Goal: Task Accomplishment & Management: Manage account settings

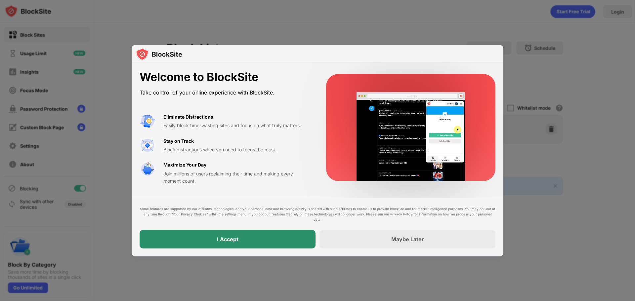
drag, startPoint x: 0, startPoint y: 0, endPoint x: 285, endPoint y: 237, distance: 370.5
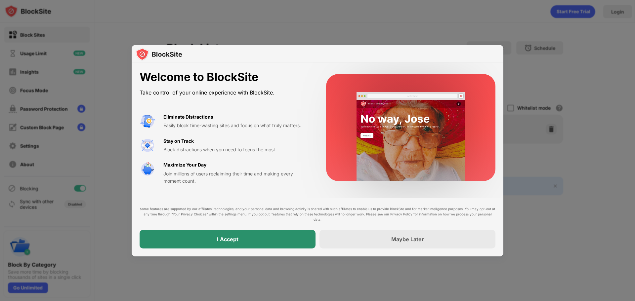
click at [285, 237] on div "I Accept" at bounding box center [228, 239] width 176 height 19
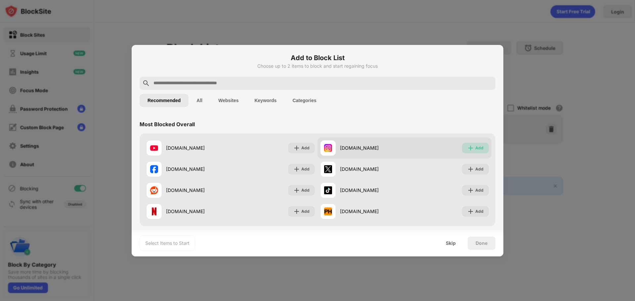
click at [475, 145] on div "Add" at bounding box center [479, 148] width 8 height 7
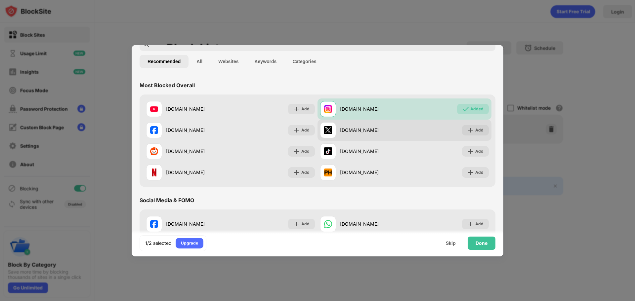
scroll to position [44, 0]
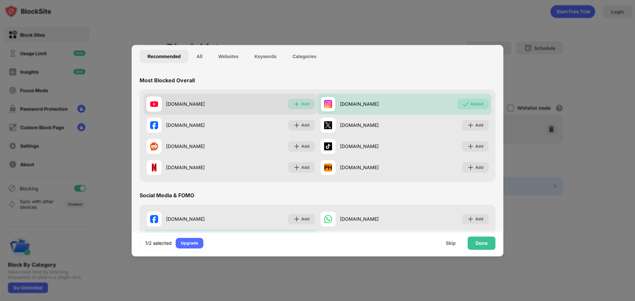
click at [304, 104] on div "Add" at bounding box center [305, 104] width 8 height 7
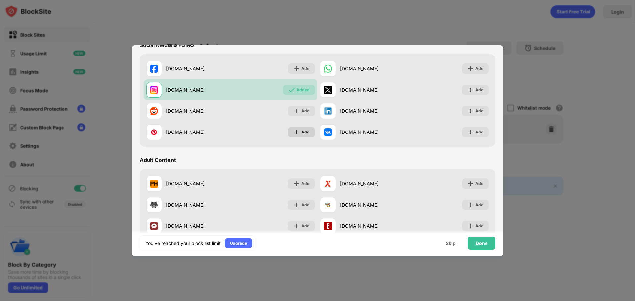
scroll to position [199, 0]
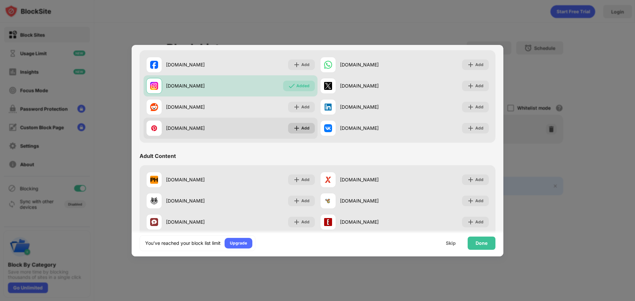
click at [303, 124] on div "Add" at bounding box center [301, 128] width 27 height 11
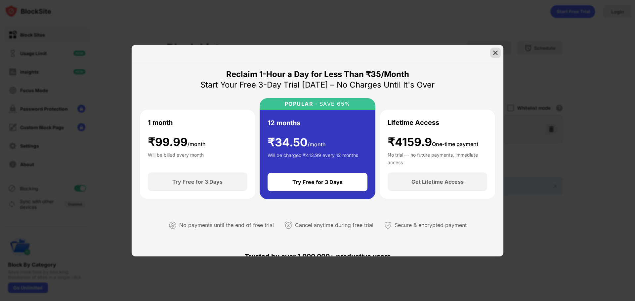
click at [495, 51] on img at bounding box center [495, 53] width 7 height 7
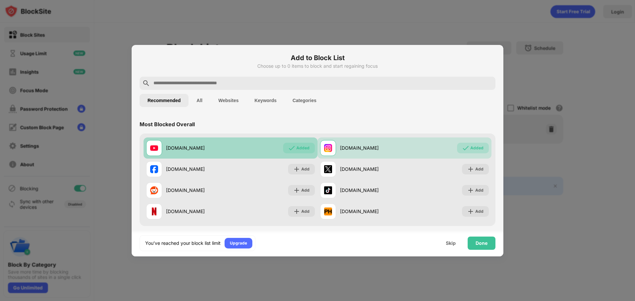
click at [278, 147] on div "youtube.com Added" at bounding box center [231, 148] width 174 height 21
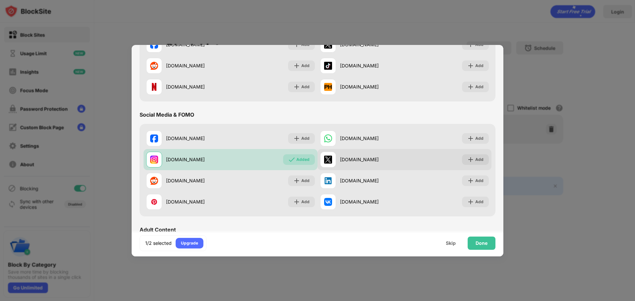
scroll to position [76, 0]
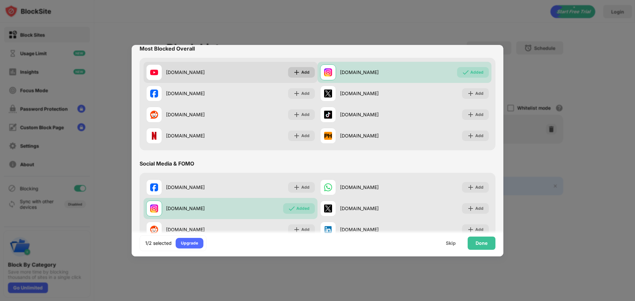
click at [302, 74] on div "Add" at bounding box center [305, 72] width 8 height 7
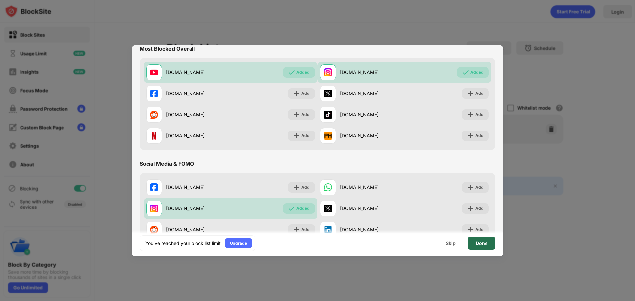
click at [483, 245] on div "Done" at bounding box center [482, 243] width 12 height 5
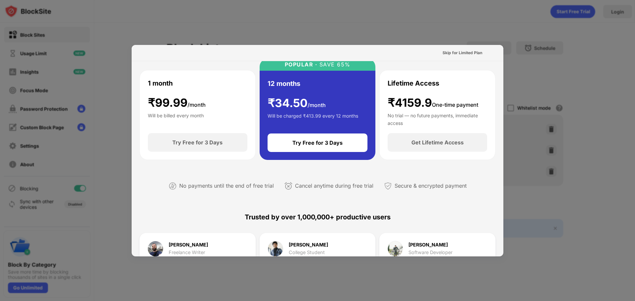
scroll to position [0, 0]
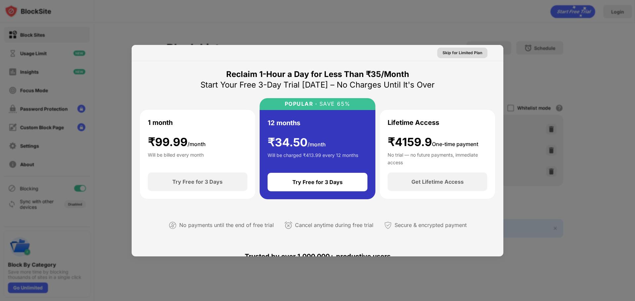
click at [463, 55] on div "Skip for Limited Plan" at bounding box center [463, 53] width 40 height 7
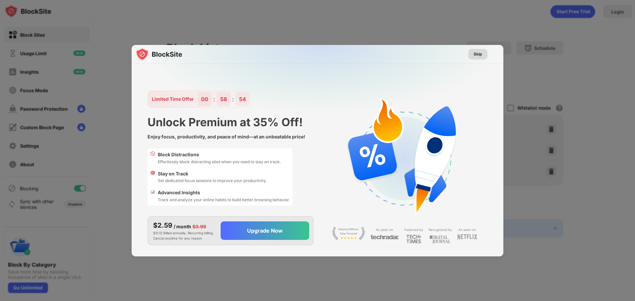
click at [479, 53] on div "Skip" at bounding box center [478, 54] width 9 height 7
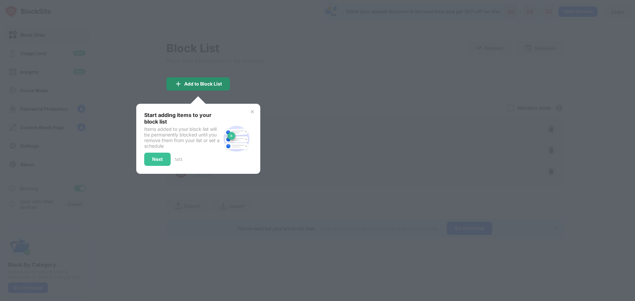
click at [216, 80] on div "Add to Block List" at bounding box center [198, 83] width 64 height 13
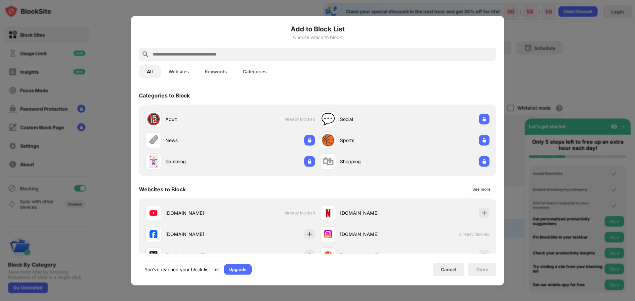
click at [543, 75] on div at bounding box center [317, 150] width 635 height 301
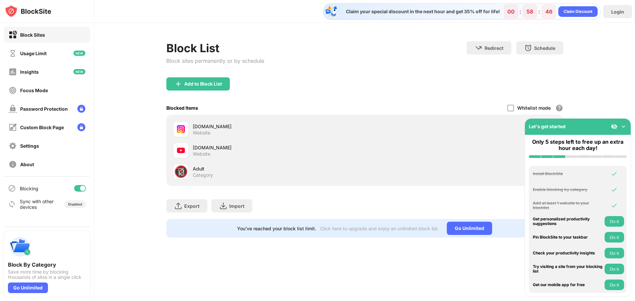
click at [623, 128] on img at bounding box center [623, 126] width 7 height 7
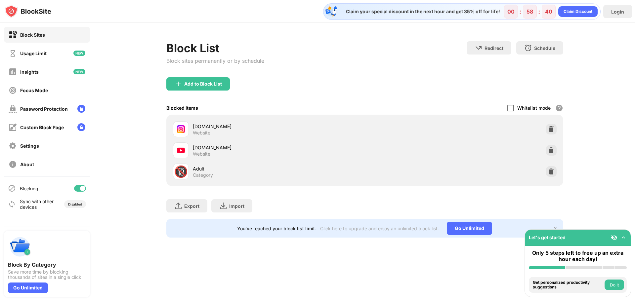
click at [511, 107] on div at bounding box center [511, 108] width 7 height 7
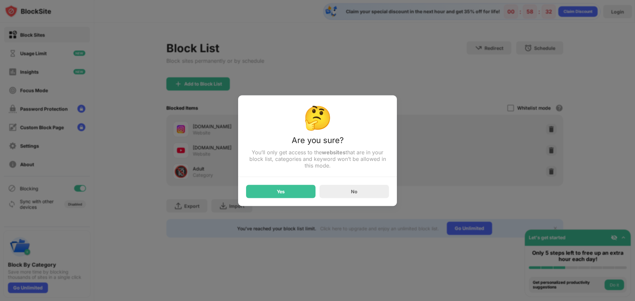
click at [455, 208] on div at bounding box center [317, 150] width 635 height 301
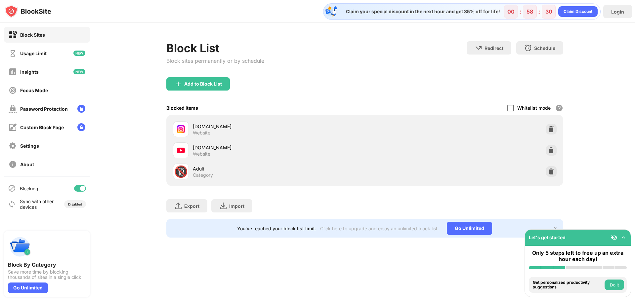
click at [508, 108] on div at bounding box center [511, 108] width 7 height 7
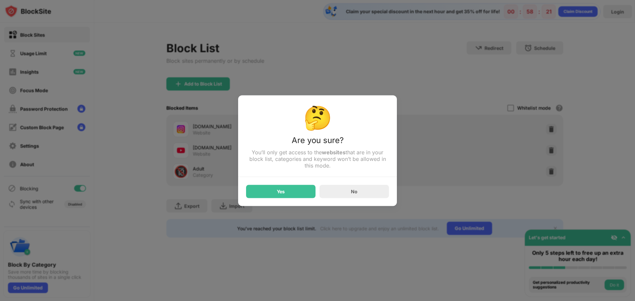
click at [462, 175] on div at bounding box center [317, 150] width 635 height 301
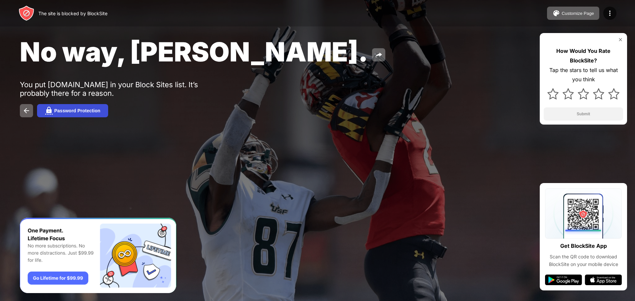
click at [70, 106] on button "Password Protection" at bounding box center [72, 110] width 71 height 13
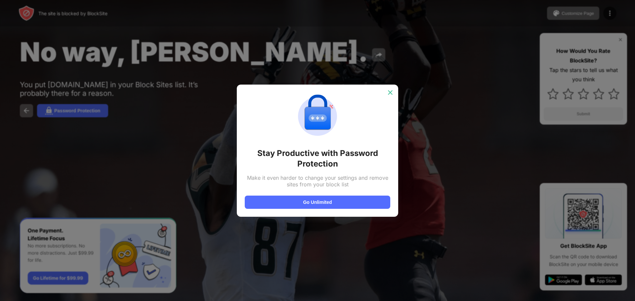
click at [393, 94] on img at bounding box center [390, 92] width 7 height 7
